Goal: Information Seeking & Learning: Learn about a topic

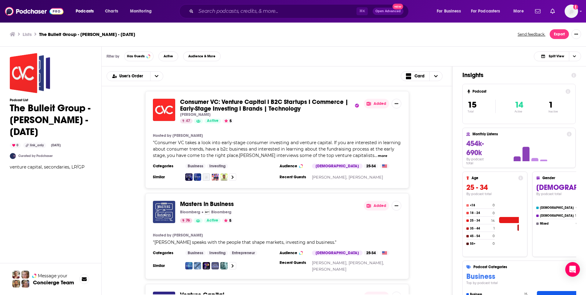
click at [241, 109] on span "Consumer VC: Venture Capital I B2C Startups I Commerce | Early-Stage Investing …" at bounding box center [264, 105] width 168 height 14
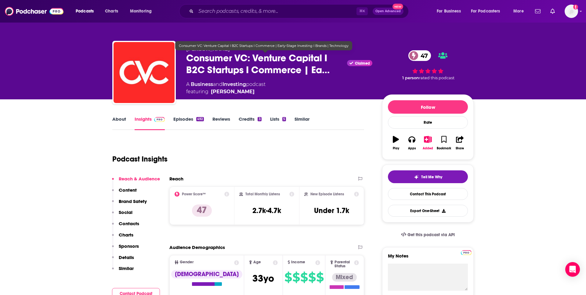
click at [271, 69] on span "Consumer VC: Venture Capital I B2C Startups I Commerce | Ea…" at bounding box center [265, 64] width 158 height 24
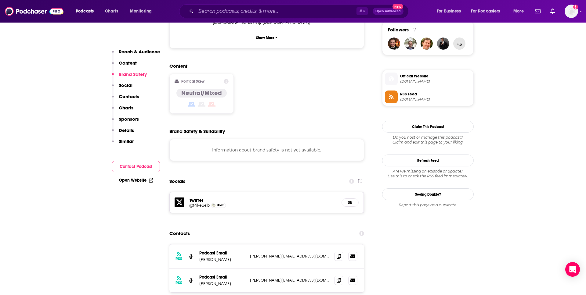
scroll to position [467, 0]
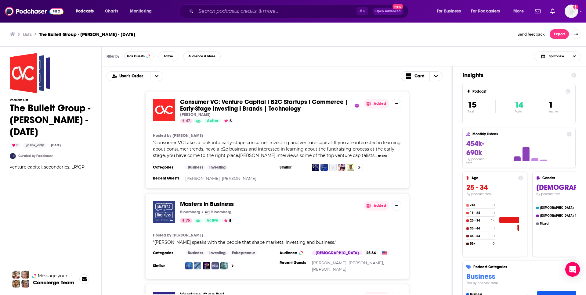
click at [378, 156] on button "more" at bounding box center [382, 155] width 9 height 5
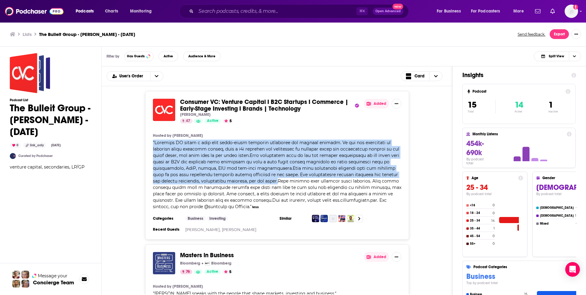
drag, startPoint x: 150, startPoint y: 141, endPoint x: 272, endPoint y: 182, distance: 128.6
click at [271, 182] on div "Consumer VC: Venture Capital I B2C Startups I Commerce | Early-Stage Investing …" at bounding box center [276, 165] width 263 height 149
copy span "" Consumer VC takes a look into early-stage consumer investing and venture capi…"
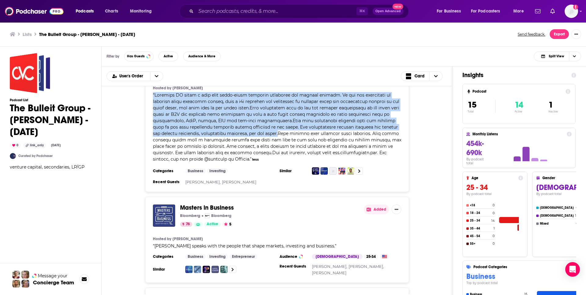
scroll to position [4, 0]
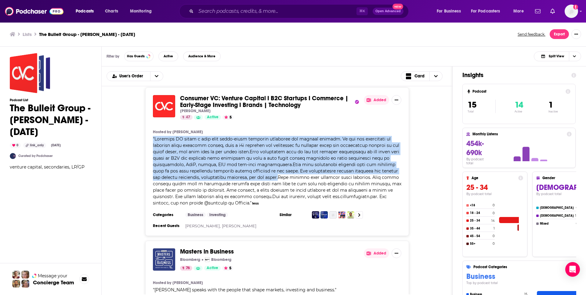
click at [235, 146] on span at bounding box center [277, 171] width 248 height 70
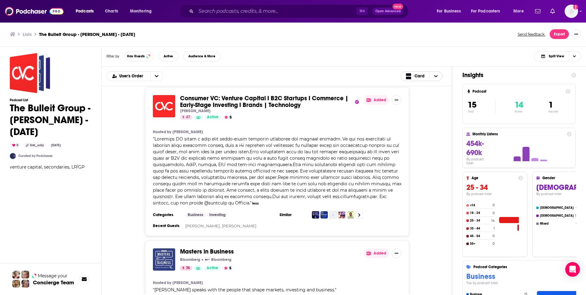
click at [417, 74] on span "Card" at bounding box center [419, 76] width 10 height 4
click at [411, 96] on span "Choose View" at bounding box center [409, 96] width 8 height 4
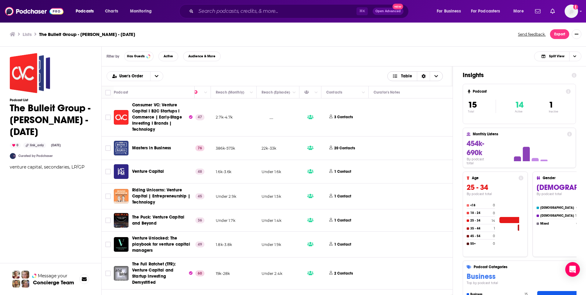
scroll to position [0, 213]
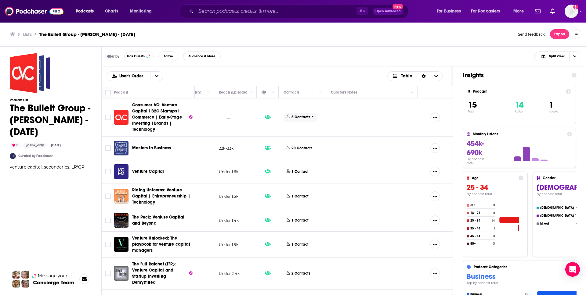
click at [297, 116] on p "3 Contacts" at bounding box center [300, 117] width 19 height 5
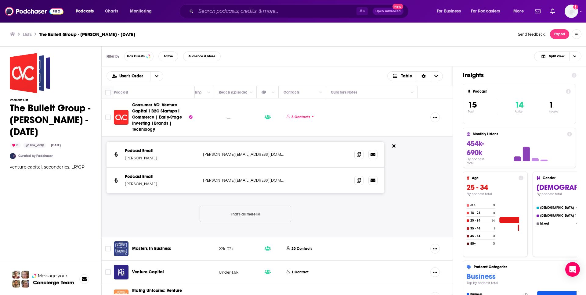
scroll to position [2, 213]
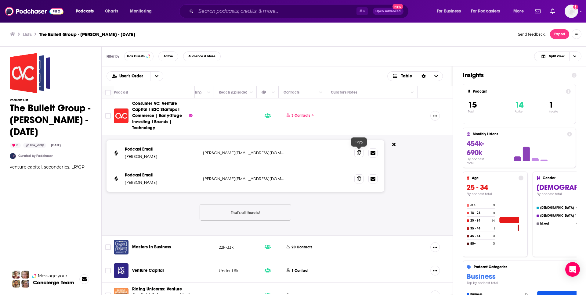
click at [360, 154] on icon at bounding box center [358, 152] width 4 height 5
click at [359, 181] on icon at bounding box center [358, 178] width 4 height 5
click at [394, 147] on icon at bounding box center [393, 144] width 3 height 5
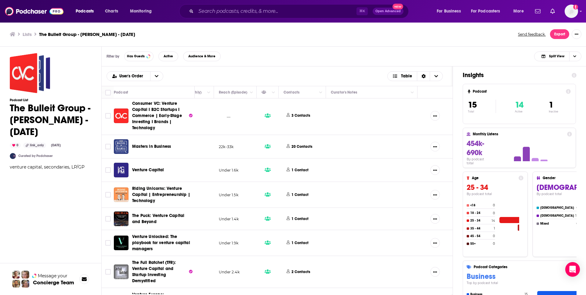
click at [437, 123] on div at bounding box center [434, 116] width 25 height 28
click at [436, 118] on button "Show More Button" at bounding box center [434, 116] width 9 height 10
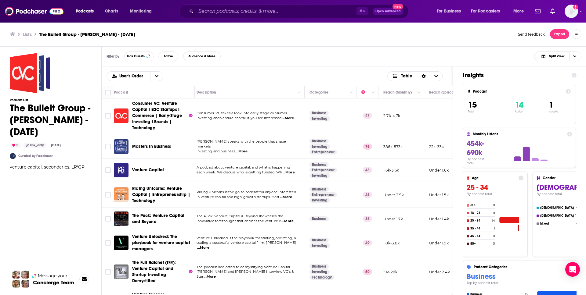
scroll to position [2, 0]
click at [290, 119] on span "...More" at bounding box center [291, 118] width 12 height 5
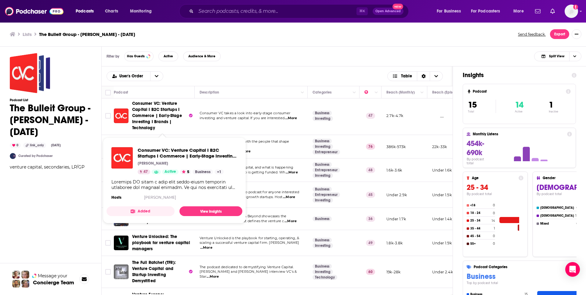
click at [164, 120] on span "Consumer VC: Venture Capital I B2C Startups I Commerce | Early-Stage Investing …" at bounding box center [157, 116] width 50 height 30
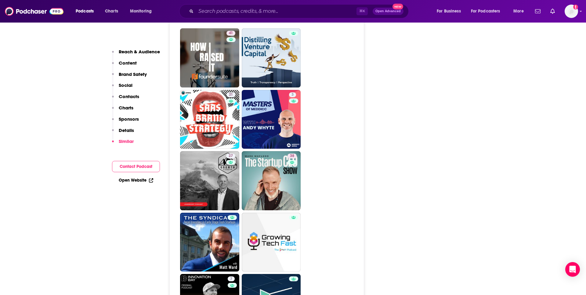
scroll to position [1388, 0]
